Goal: Navigation & Orientation: Find specific page/section

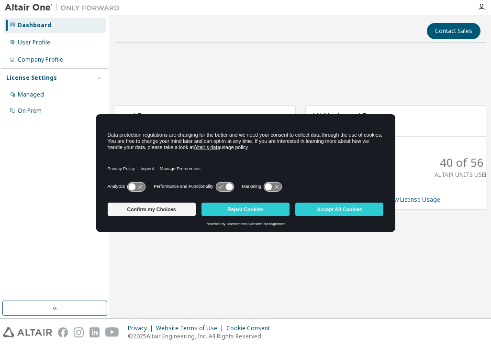
click at [264, 208] on button "Reject Cookies" at bounding box center [245, 209] width 88 height 13
